Goal: Information Seeking & Learning: Learn about a topic

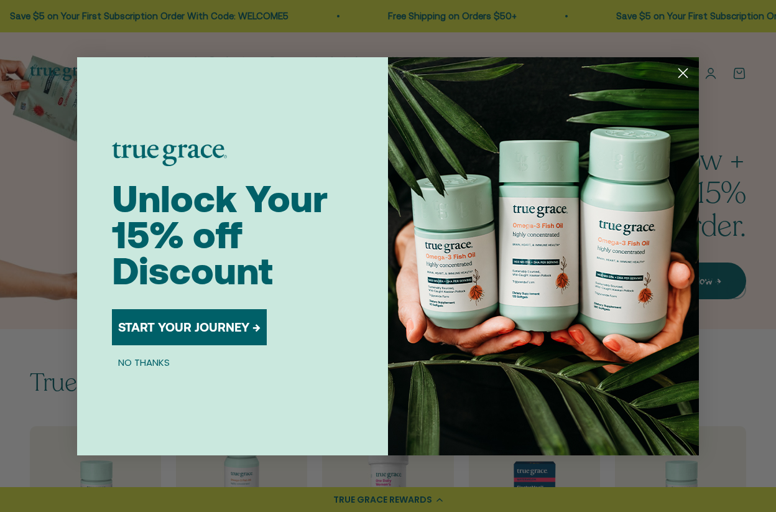
click at [160, 362] on button "NO THANKS" at bounding box center [144, 362] width 64 height 15
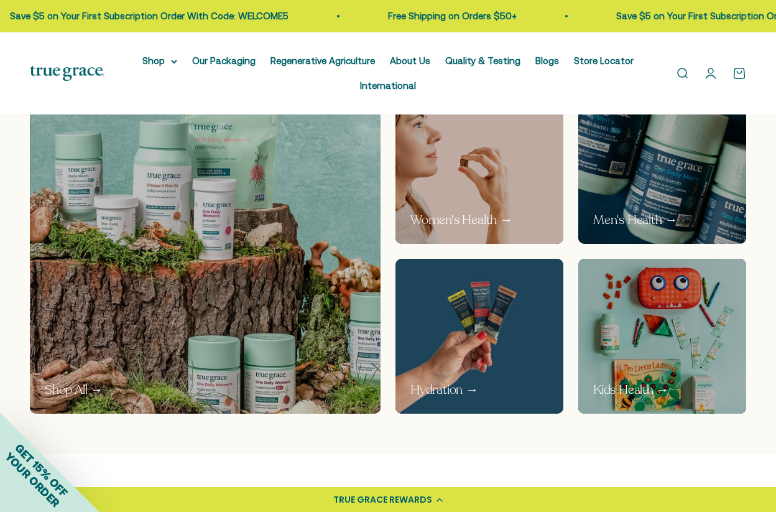
scroll to position [620, 0]
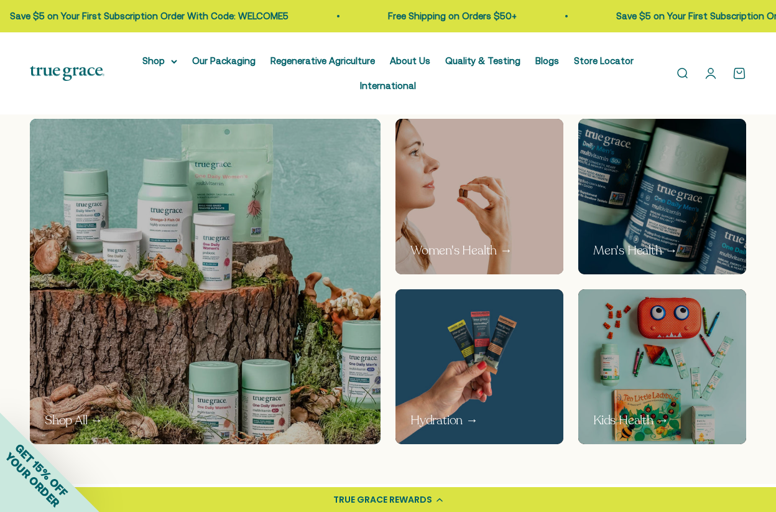
click at [464, 205] on img at bounding box center [480, 196] width 178 height 165
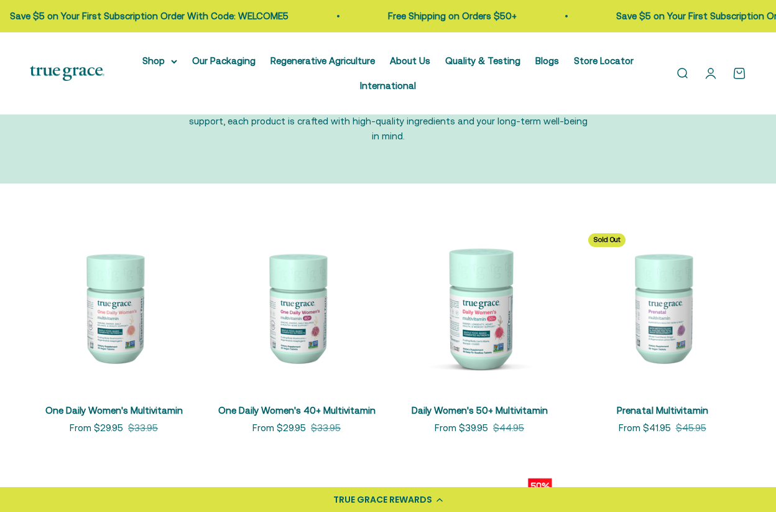
scroll to position [214, 0]
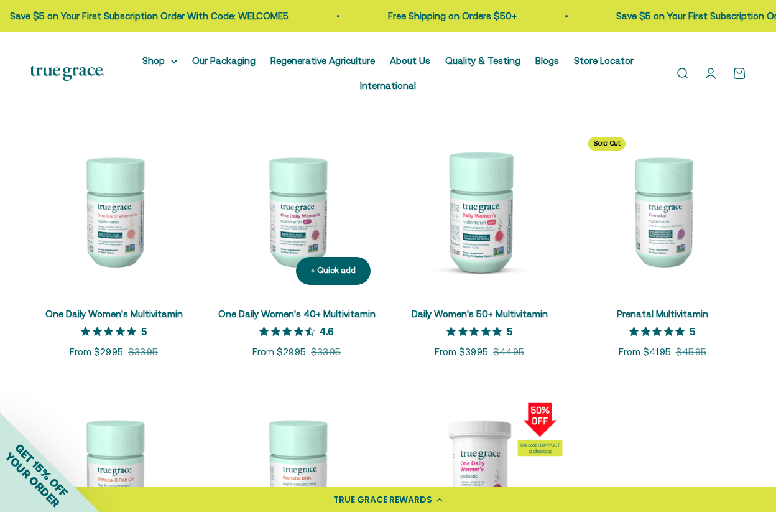
click at [305, 323] on span "4.6 out of 5 stars rating in total 25 reviews." at bounding box center [289, 331] width 60 height 17
click at [303, 219] on img at bounding box center [297, 211] width 168 height 168
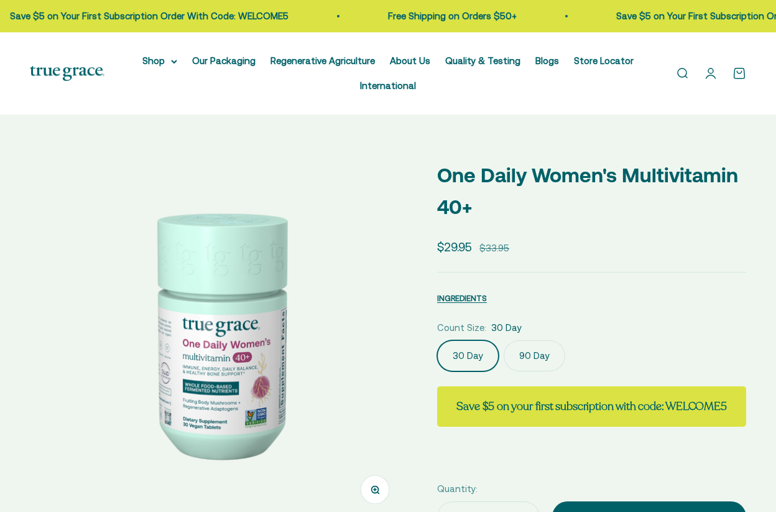
select select "3"
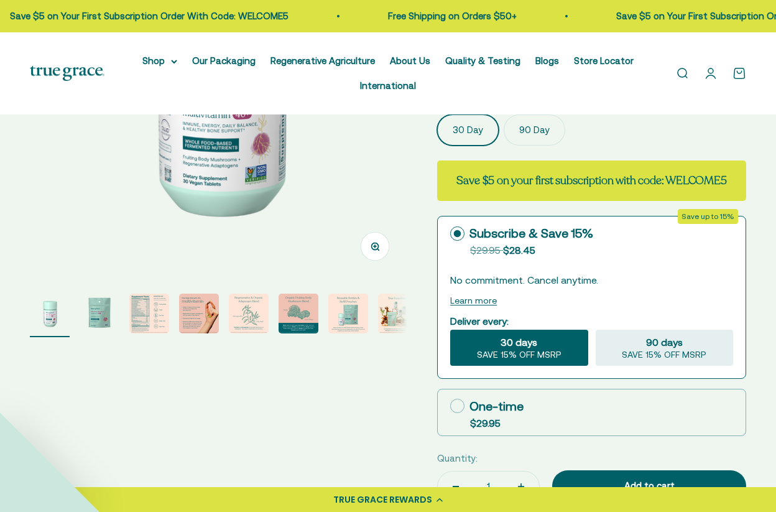
scroll to position [363, 0]
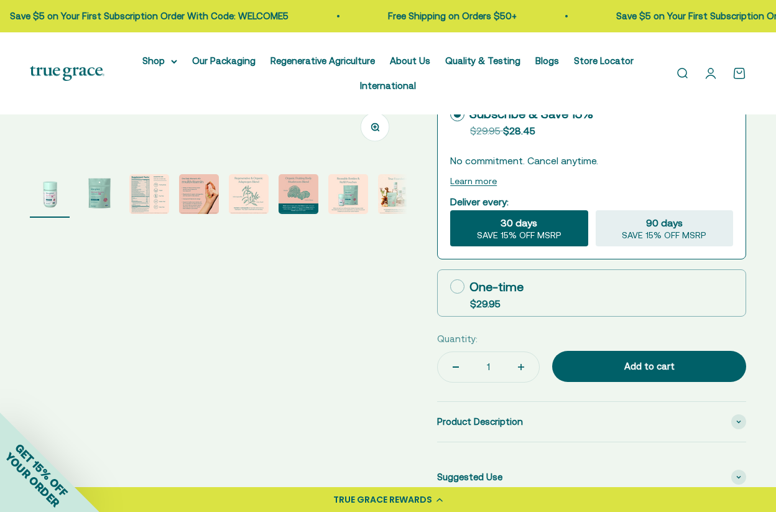
click at [209, 200] on img "Go to item 4" at bounding box center [199, 194] width 40 height 40
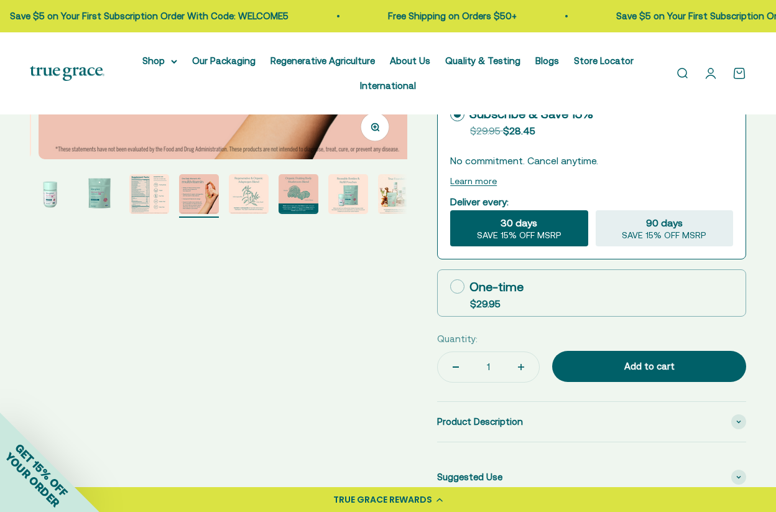
scroll to position [0, 1155]
click at [242, 201] on img "Go to item 5" at bounding box center [249, 194] width 40 height 40
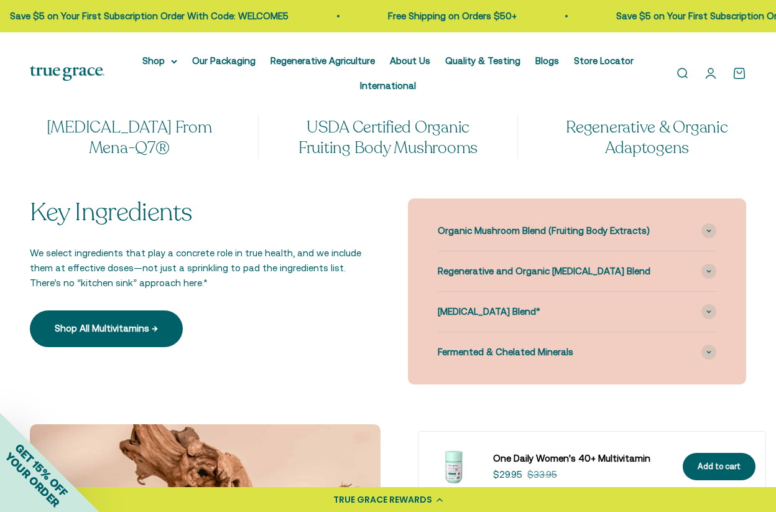
scroll to position [1118, 0]
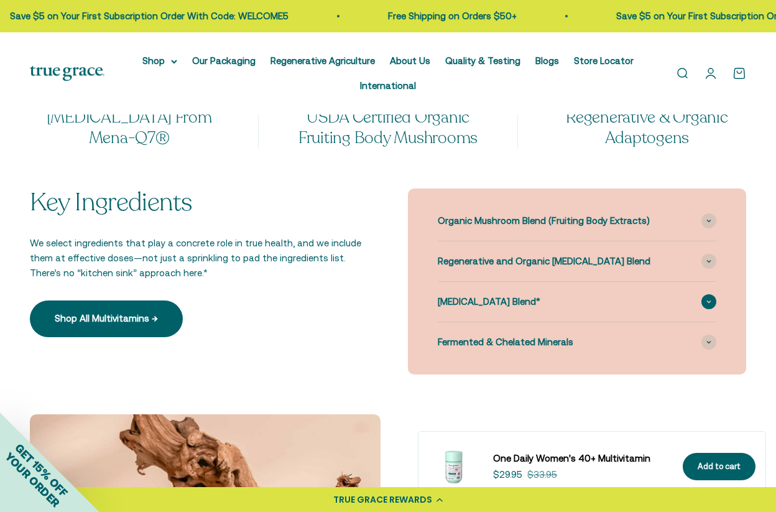
click at [702, 308] on span at bounding box center [708, 301] width 15 height 15
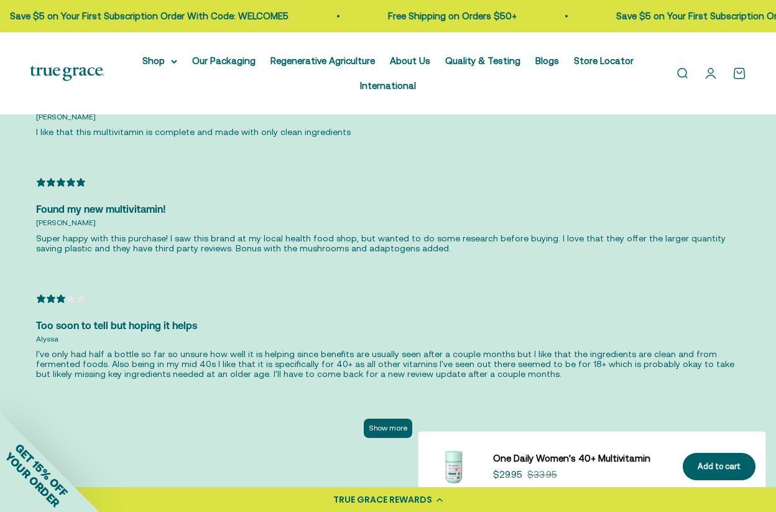
scroll to position [3063, 0]
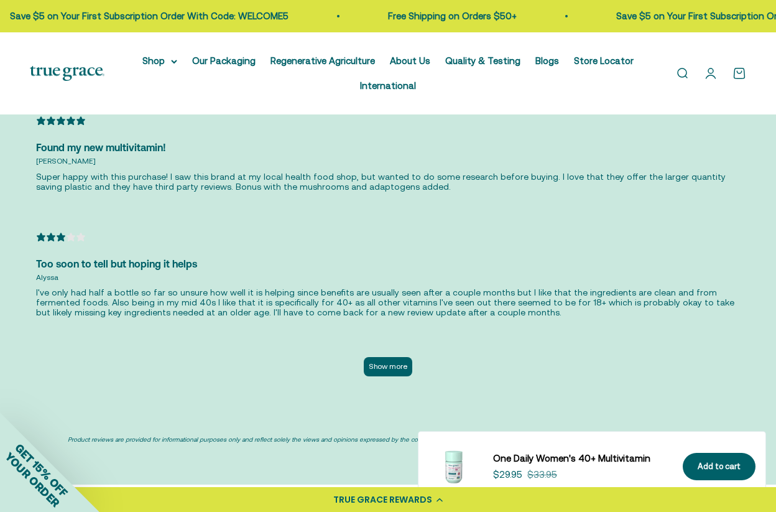
click at [390, 357] on button "Show more" at bounding box center [388, 366] width 49 height 19
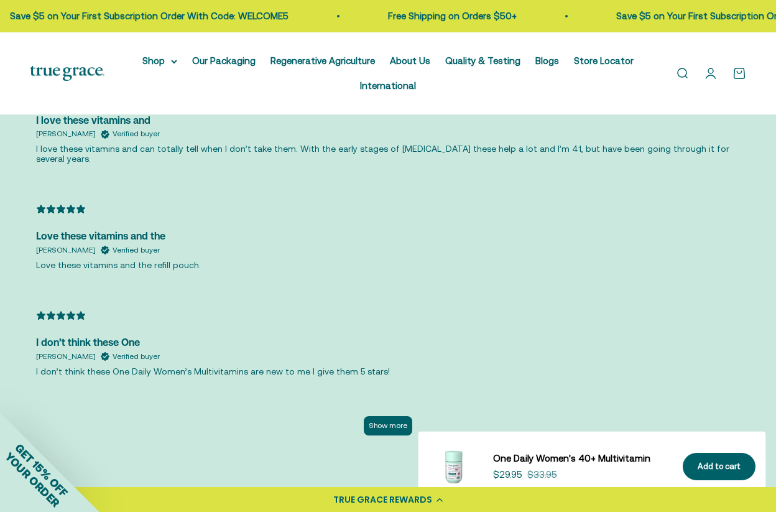
scroll to position [3612, 0]
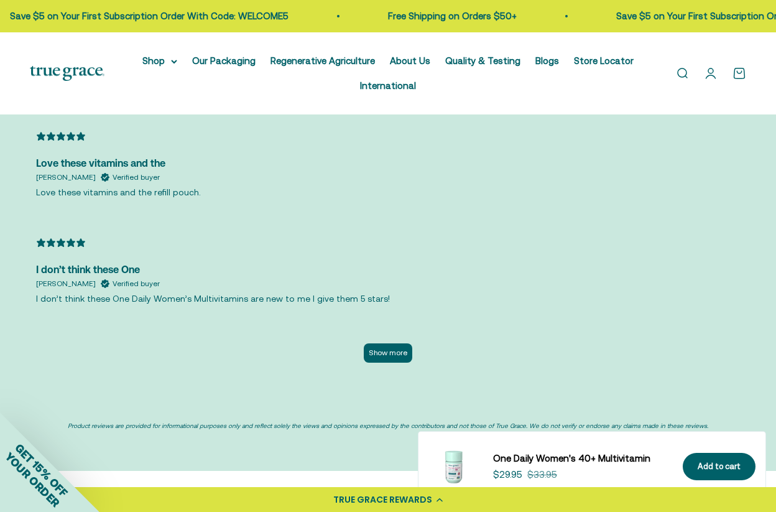
click at [392, 343] on button "Show more" at bounding box center [388, 352] width 49 height 19
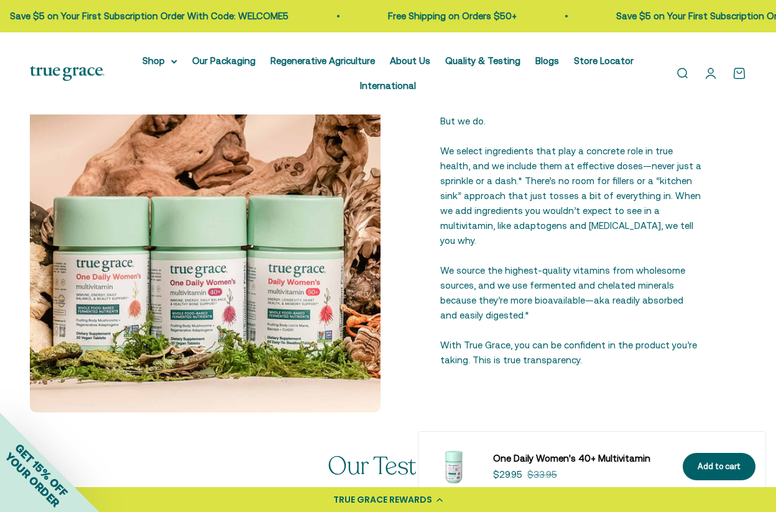
scroll to position [1469, 0]
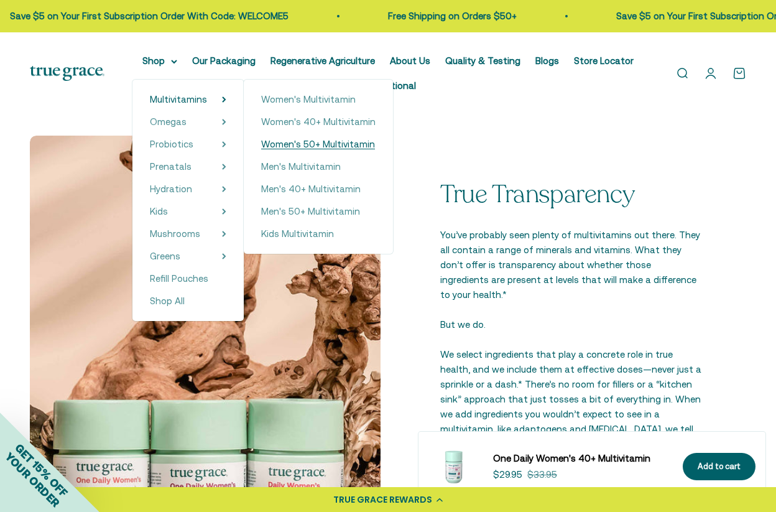
click at [298, 146] on span "Women's 50+ Multivitamin" at bounding box center [318, 144] width 114 height 11
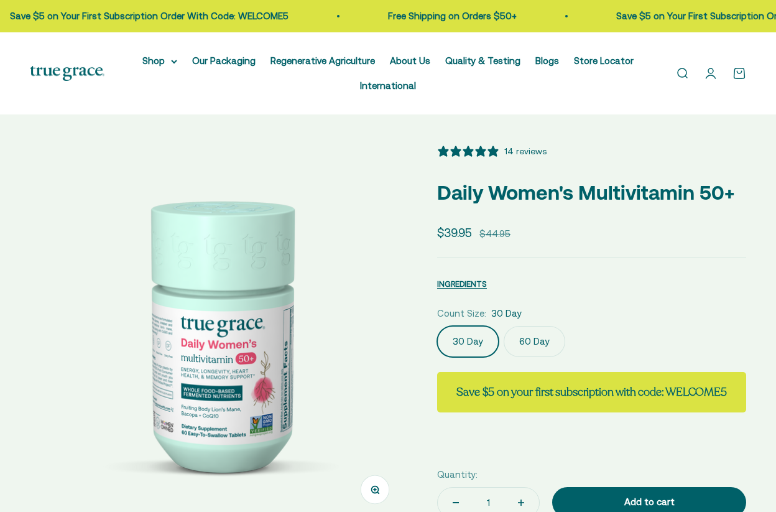
select select "3"
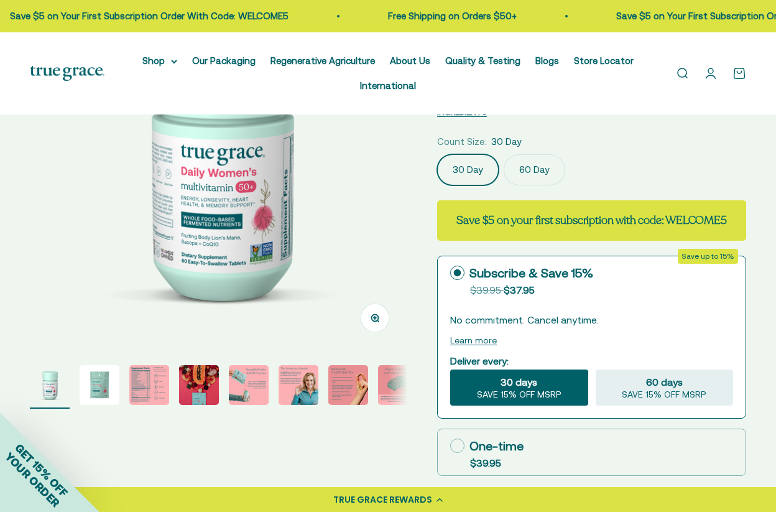
scroll to position [144, 0]
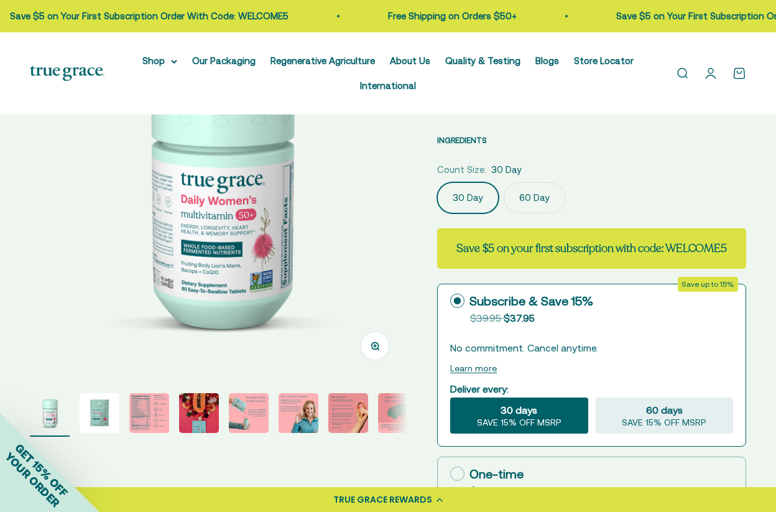
click at [462, 139] on span "INGREDIENTS" at bounding box center [462, 140] width 50 height 9
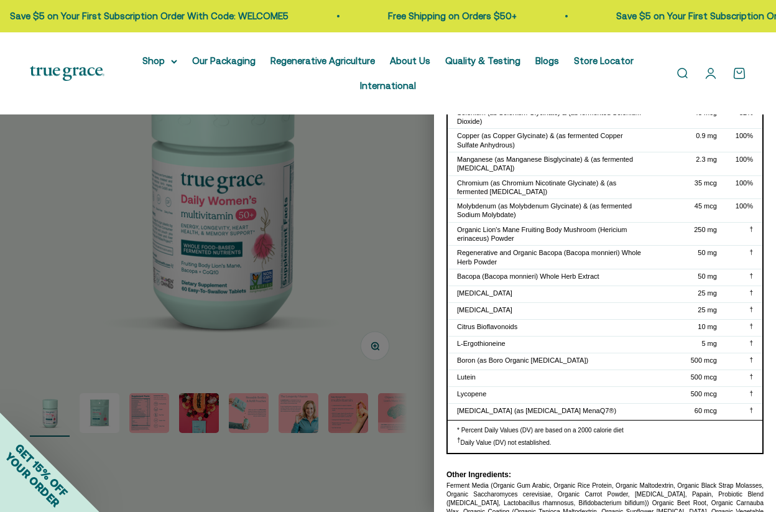
scroll to position [305, 0]
click at [340, 238] on div at bounding box center [388, 256] width 776 height 512
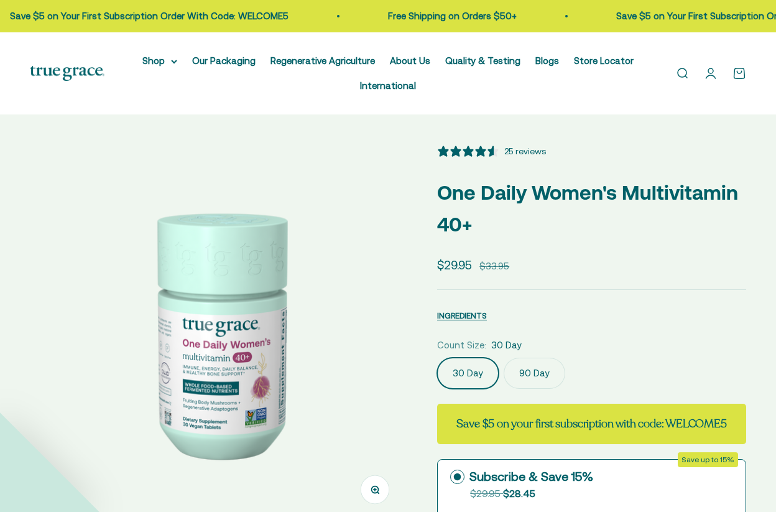
select select "3"
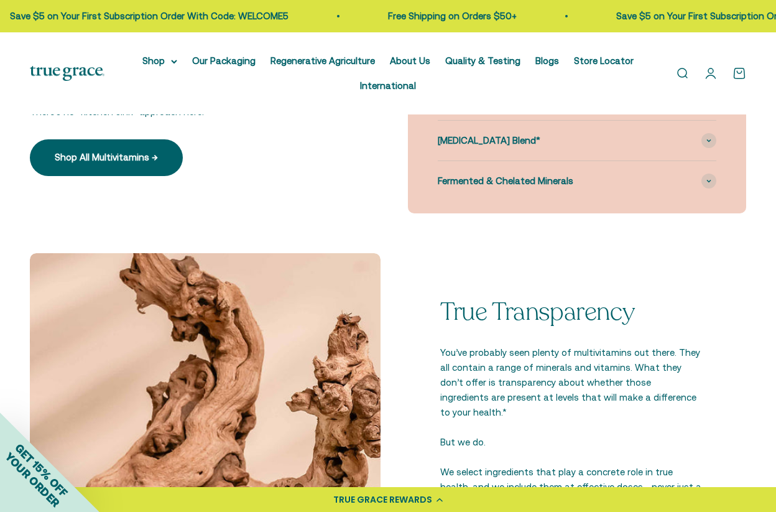
scroll to position [1100, 0]
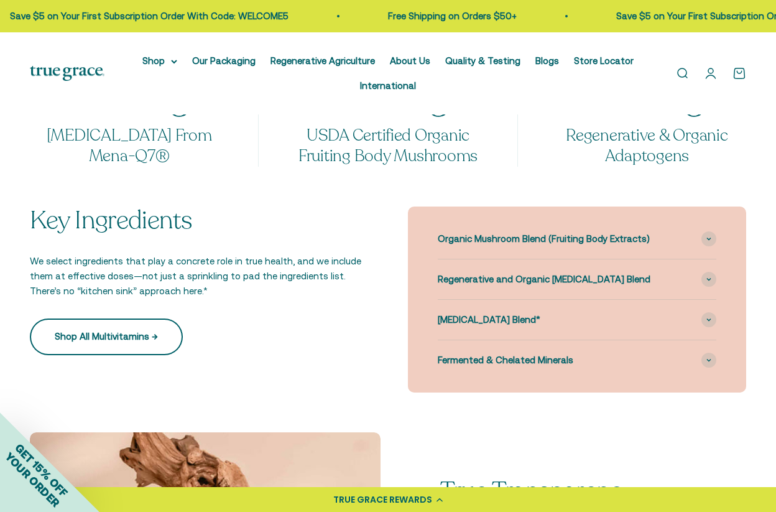
click at [113, 351] on link "Shop All Multivitamins →" at bounding box center [106, 336] width 153 height 36
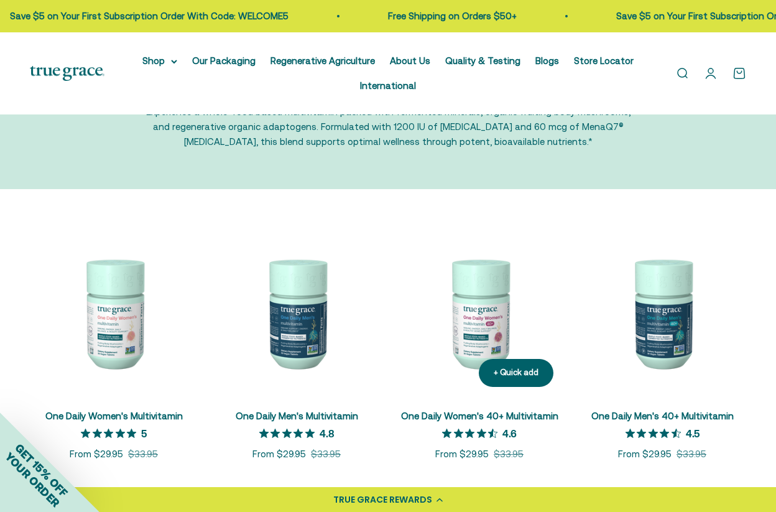
scroll to position [240, 0]
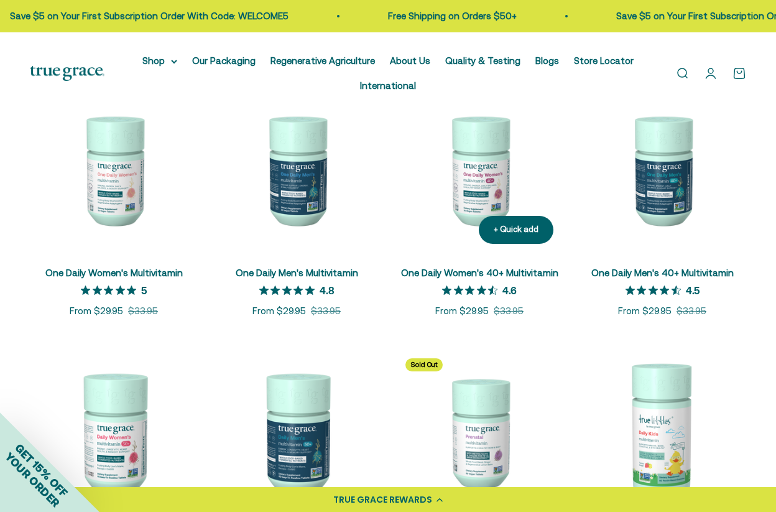
click at [472, 127] on img at bounding box center [480, 170] width 168 height 168
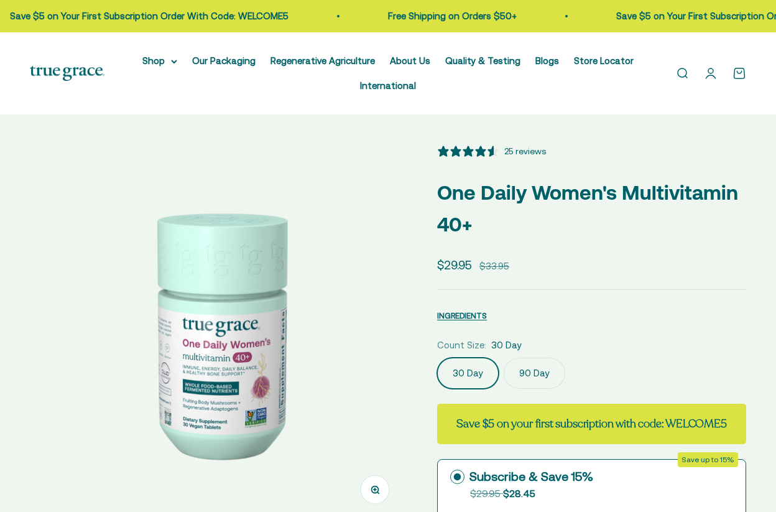
select select "3"
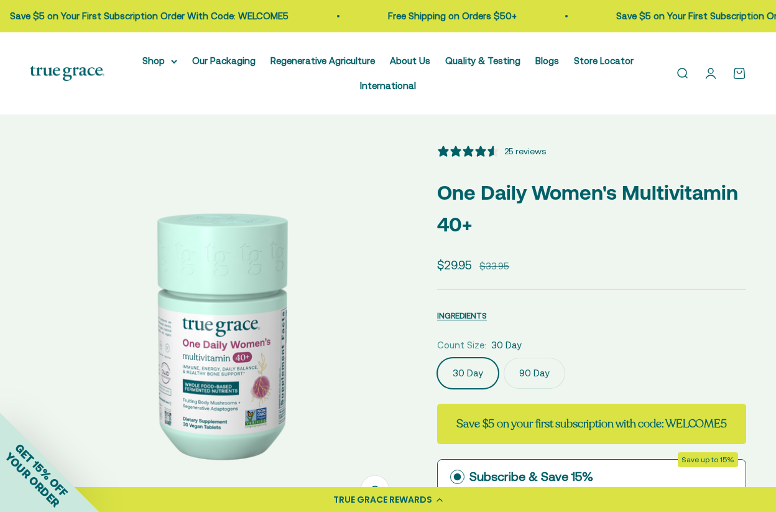
scroll to position [-1, 0]
click at [460, 320] on button "INGREDIENTS" at bounding box center [462, 315] width 50 height 15
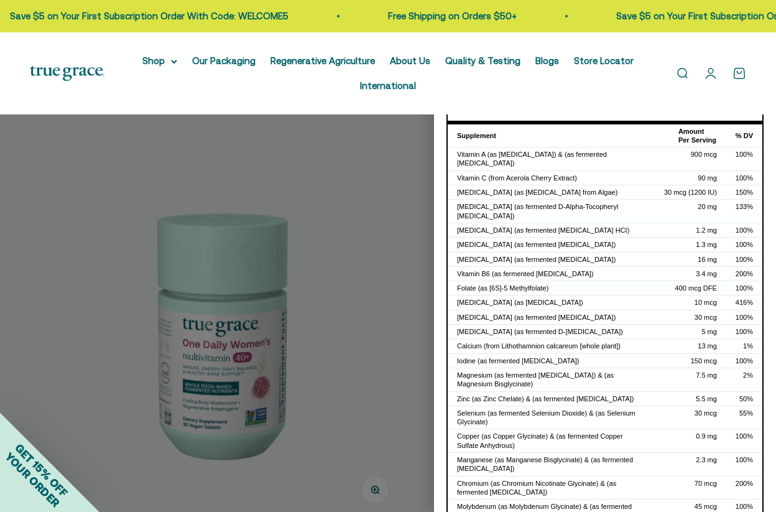
scroll to position [27, 0]
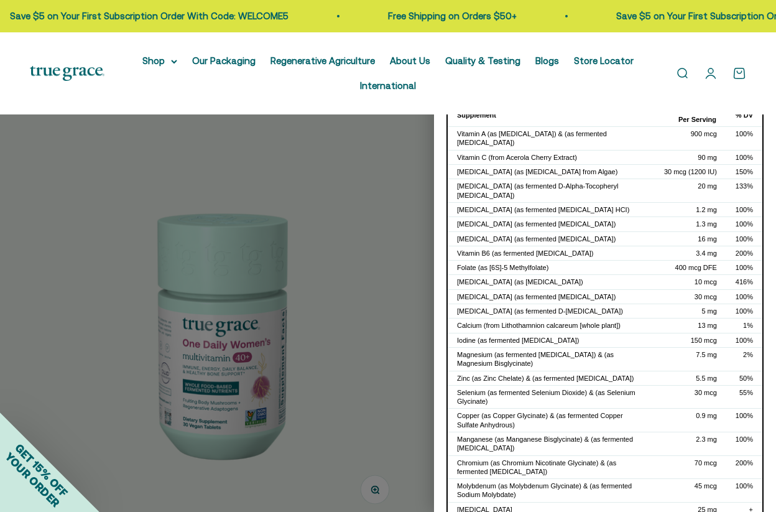
click at [369, 313] on div at bounding box center [388, 256] width 776 height 512
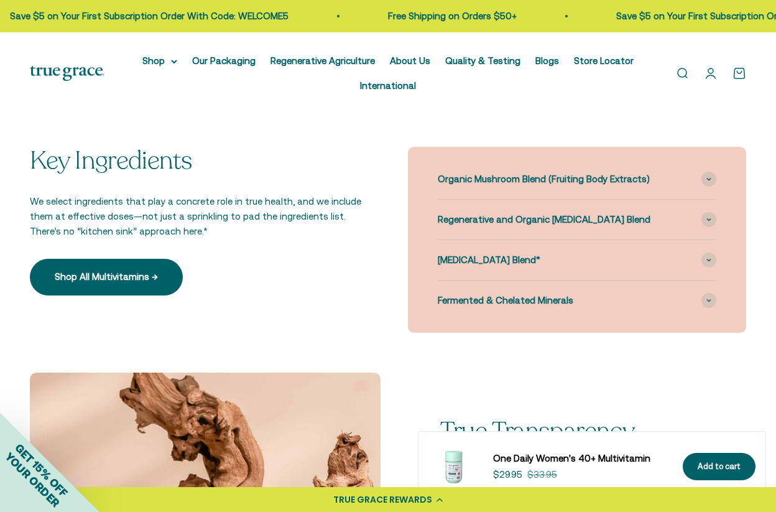
scroll to position [1189, 0]
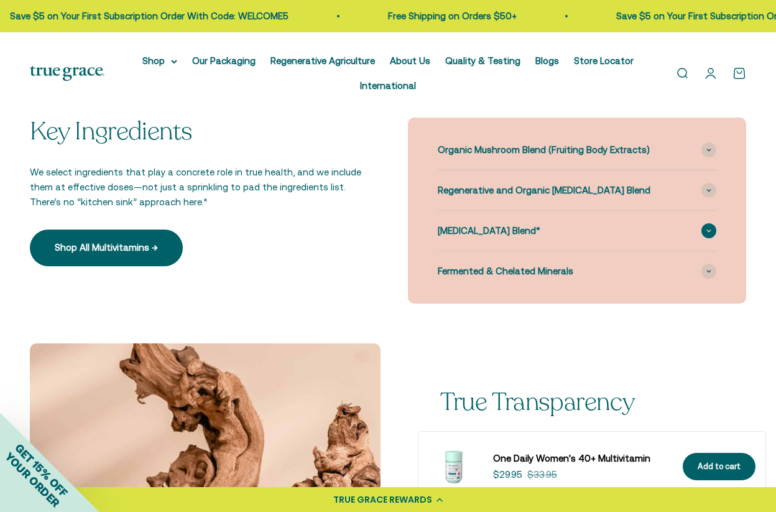
click at [522, 251] on div "Bone Health Blend*" at bounding box center [577, 231] width 279 height 40
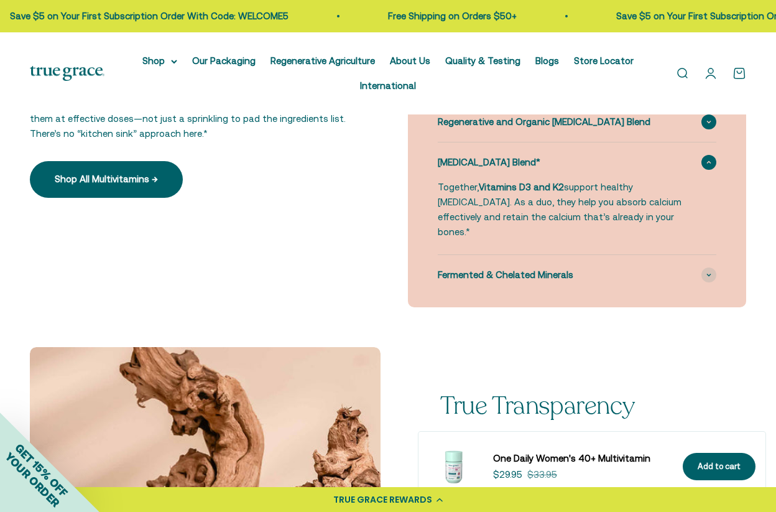
scroll to position [1088, 0]
